Goal: Complete application form

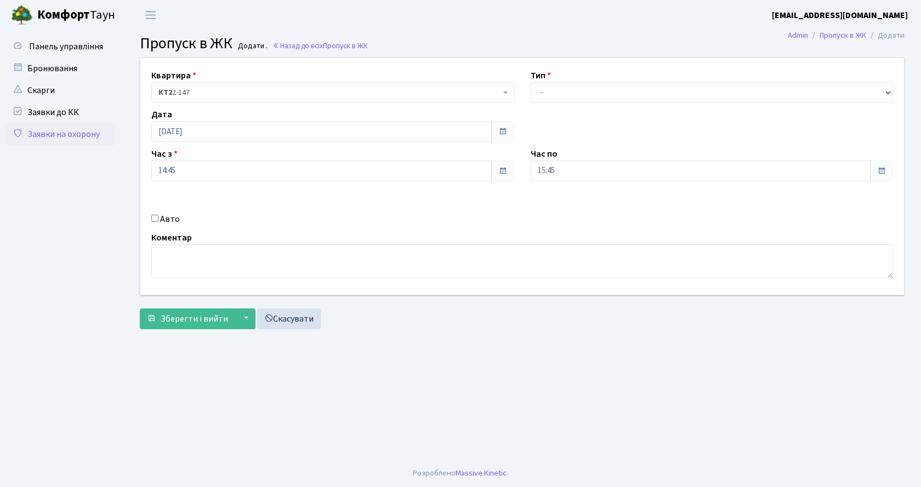
select select "1"
click at [530, 82] on select "- Доставка Таксі Гості Сервіс" at bounding box center [711, 92] width 363 height 21
click at [155, 216] on input "Авто" at bounding box center [154, 218] width 7 height 7
checkbox input "true"
click at [604, 205] on input "text" at bounding box center [711, 209] width 363 height 21
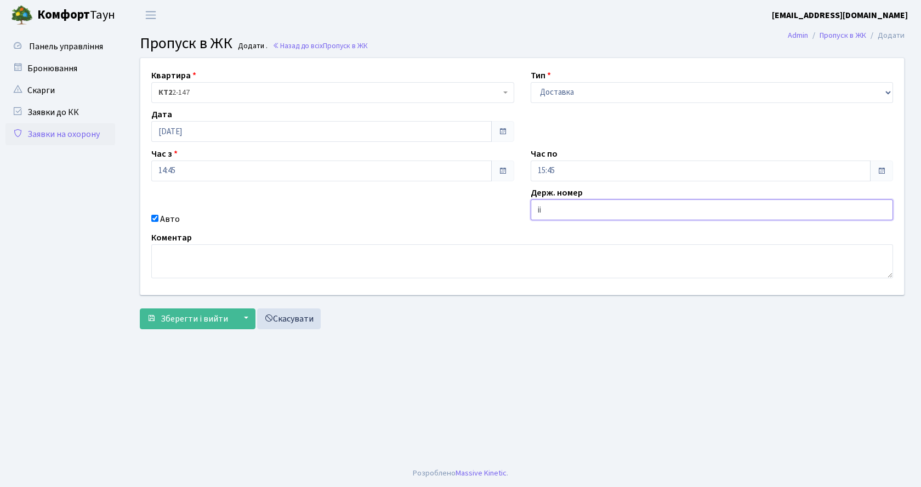
type input "і"
type input "ав6806но"
click at [192, 323] on span "Зберегти і вийти" at bounding box center [194, 319] width 67 height 12
